Goal: Book appointment/travel/reservation

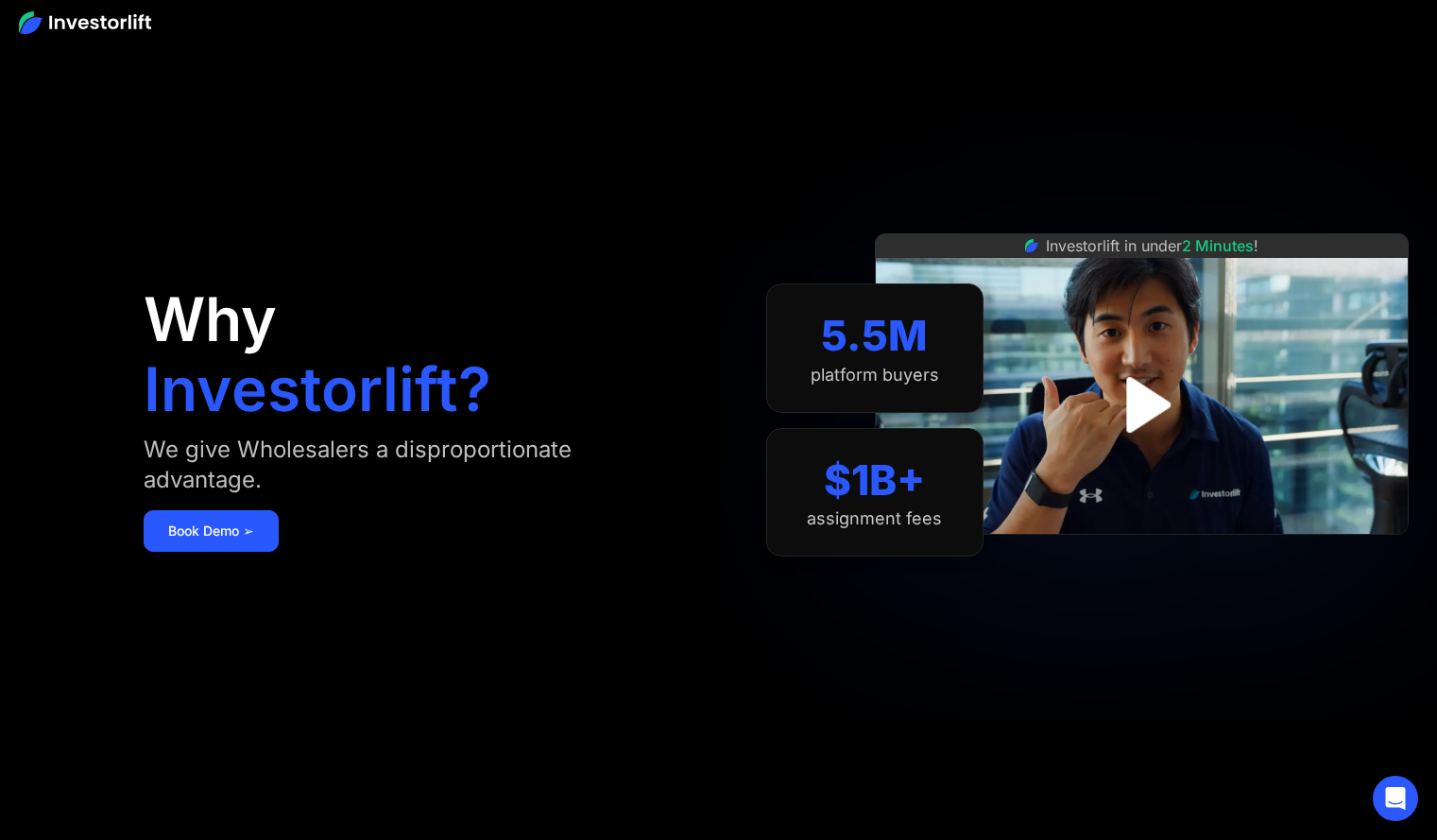
click at [229, 532] on link "Book Demo ➢" at bounding box center [211, 531] width 136 height 42
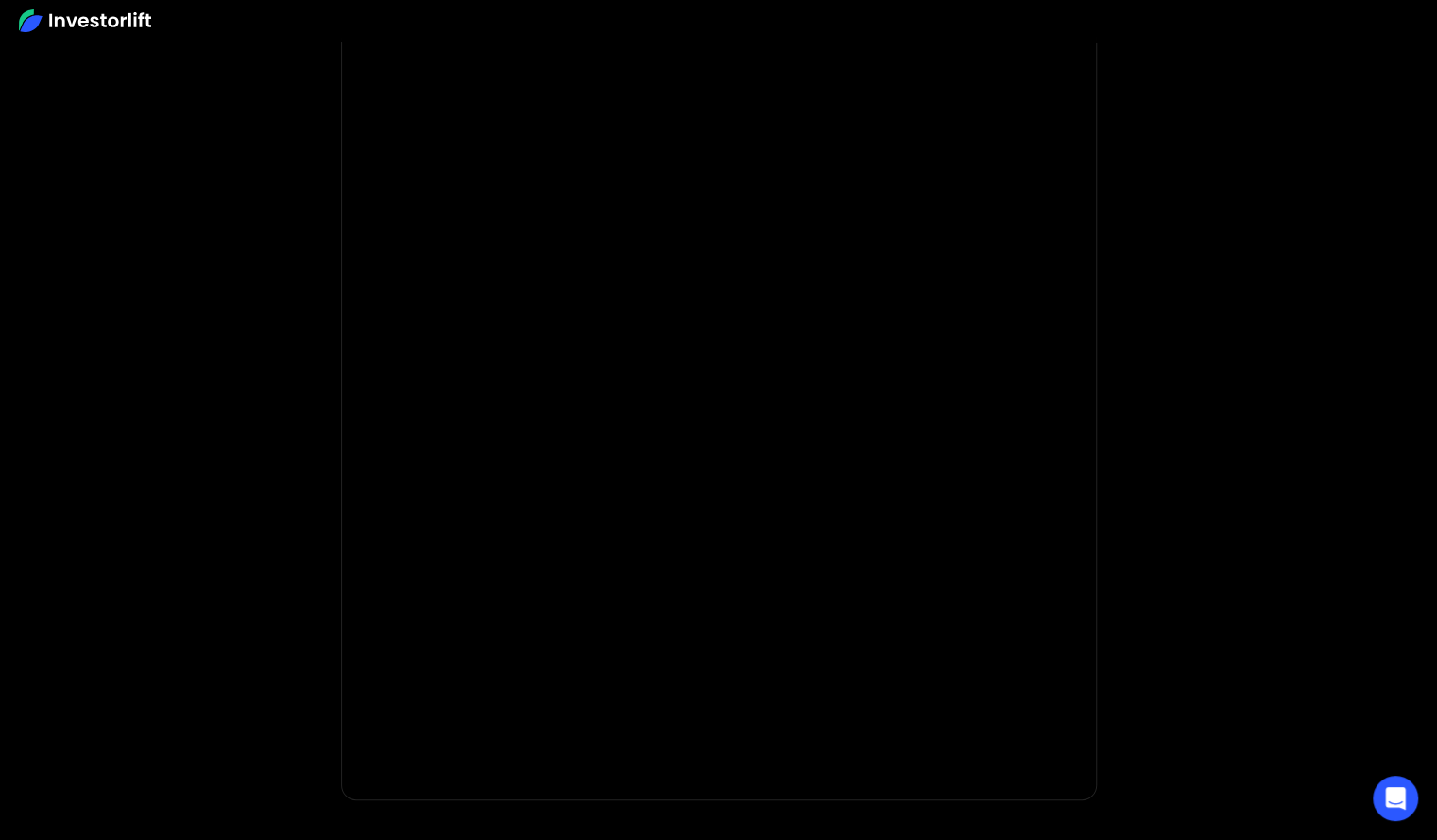
scroll to position [76, 0]
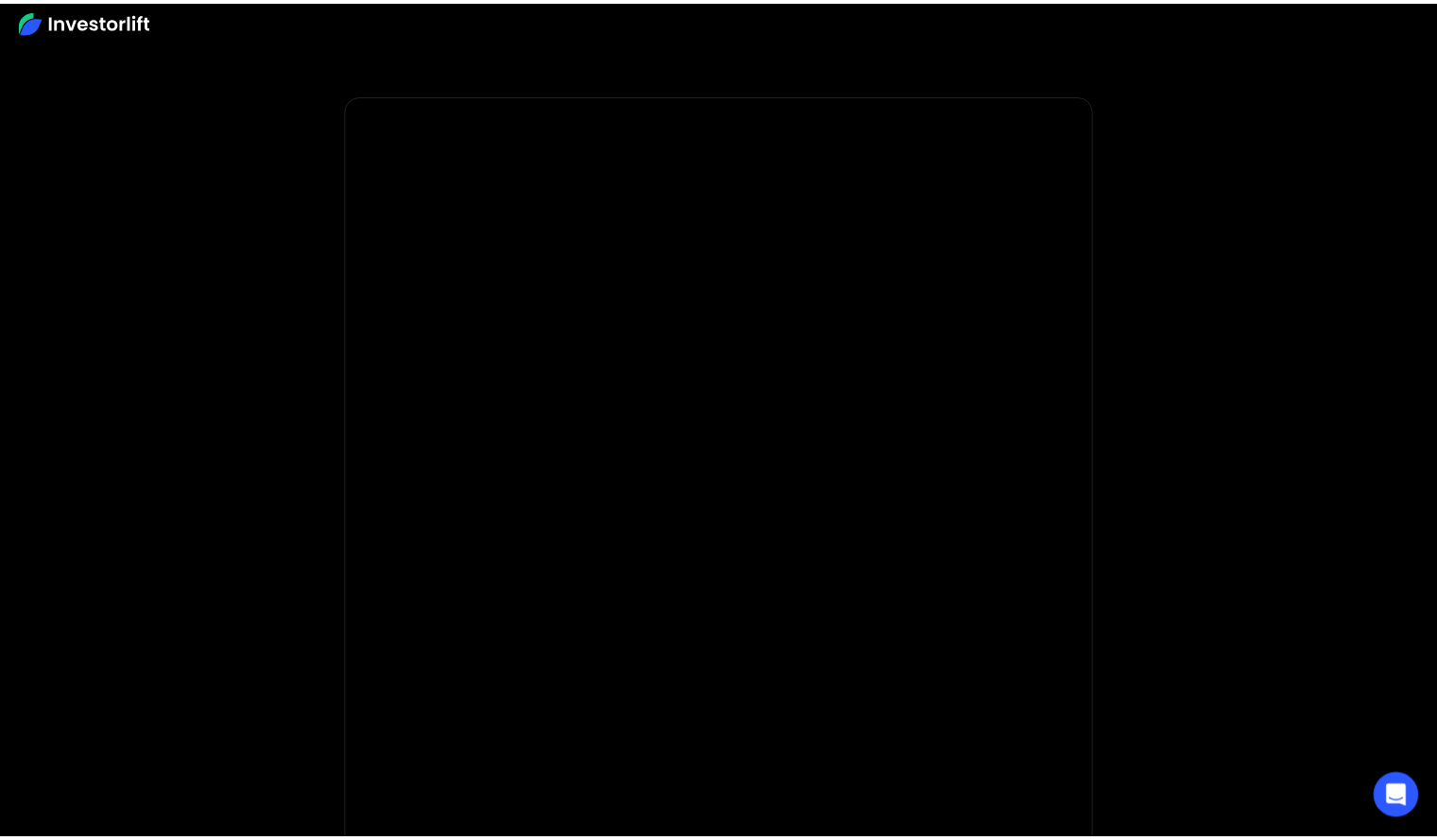
scroll to position [76, 0]
